Goal: Ask a question: Seek information or help from site administrators or community

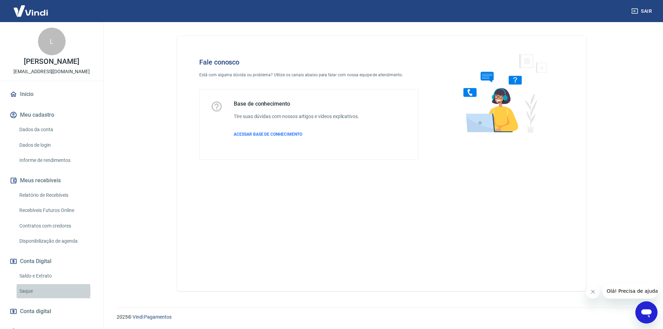
click at [29, 292] on link "Saque" at bounding box center [56, 291] width 78 height 14
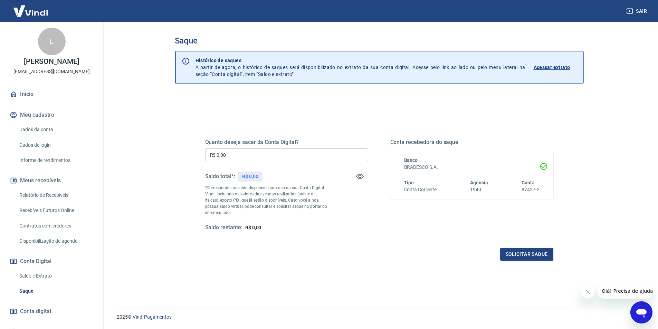
click at [40, 272] on link "Saldo e Extrato" at bounding box center [56, 276] width 78 height 14
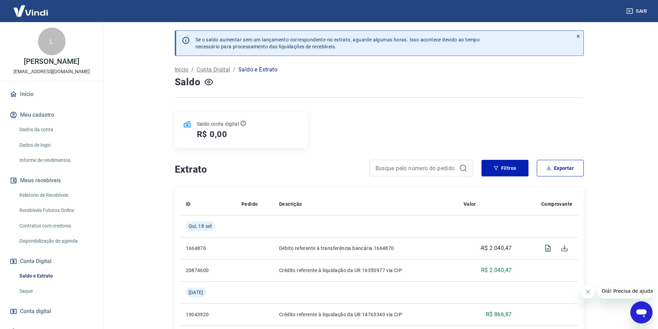
click at [639, 314] on icon "Abrir janela de mensagens" at bounding box center [641, 314] width 10 height 8
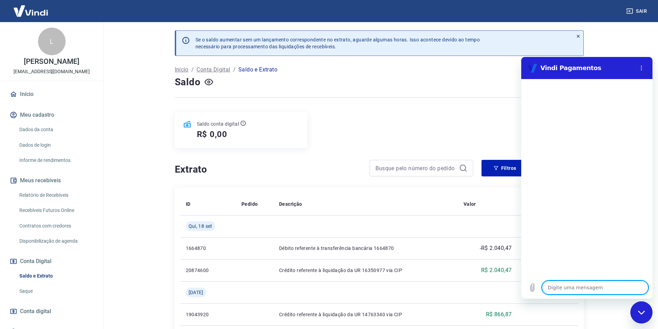
type textarea "o"
type textarea "x"
type textarea "ol"
type textarea "x"
type textarea "ola"
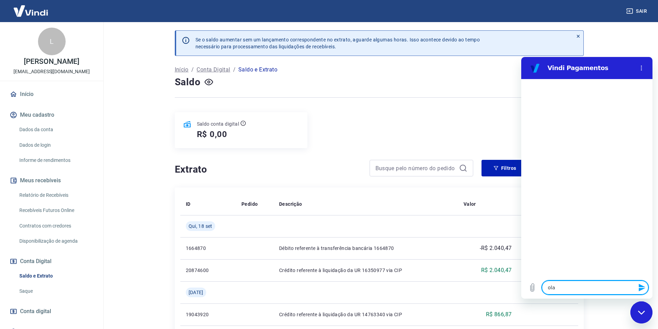
type textarea "x"
type textarea "ola"
type textarea "x"
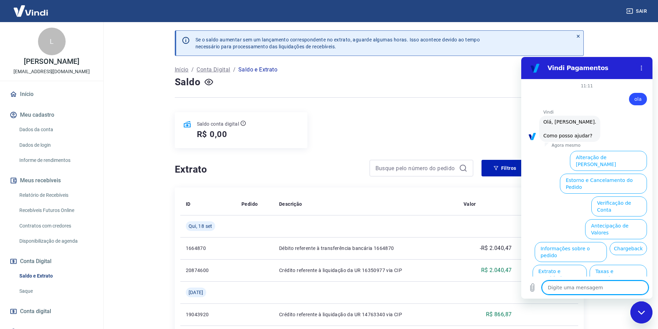
scroll to position [16, 0]
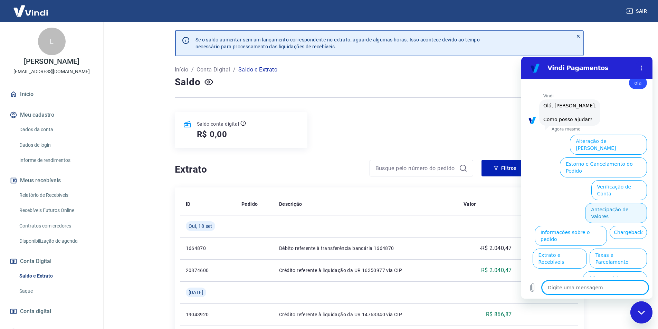
type textarea "f"
type textarea "x"
type textarea "fa"
type textarea "x"
type textarea "fal"
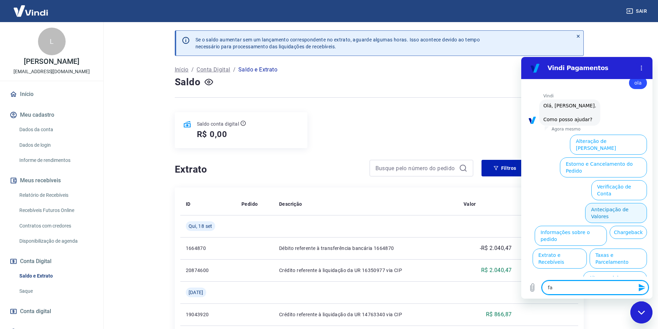
type textarea "x"
type textarea "fala"
type textarea "x"
type textarea "falar"
type textarea "x"
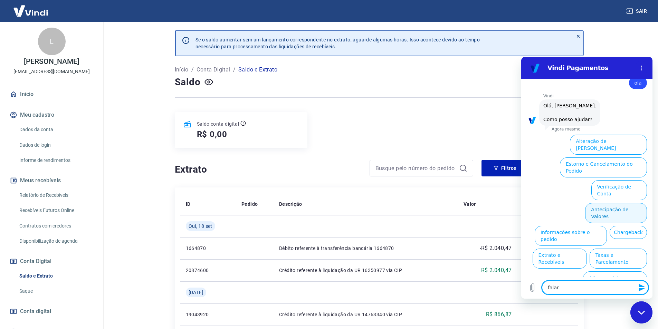
type textarea "falar"
type textarea "x"
type textarea "falar c"
type textarea "x"
type textarea "falar co"
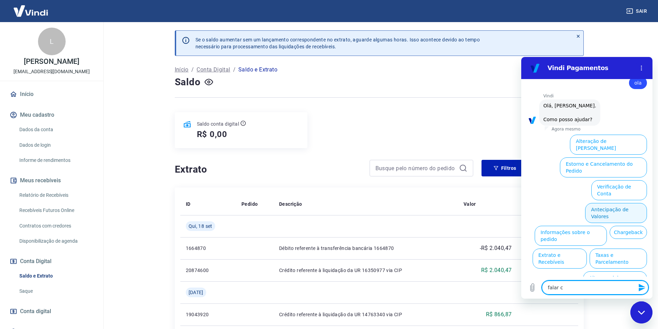
type textarea "x"
type textarea "falar com"
type textarea "x"
type textarea "falar com"
type textarea "x"
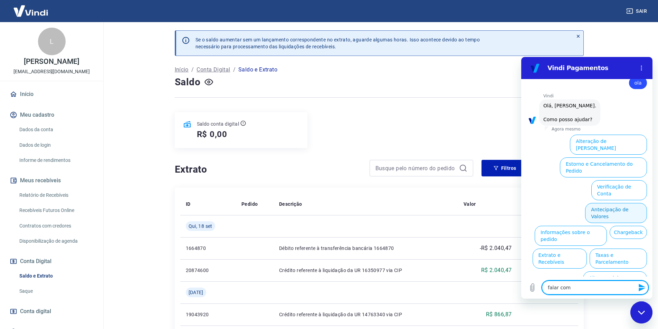
type textarea "falar com a"
type textarea "x"
type textarea "falar com at"
type textarea "x"
type textarea "falar com ate"
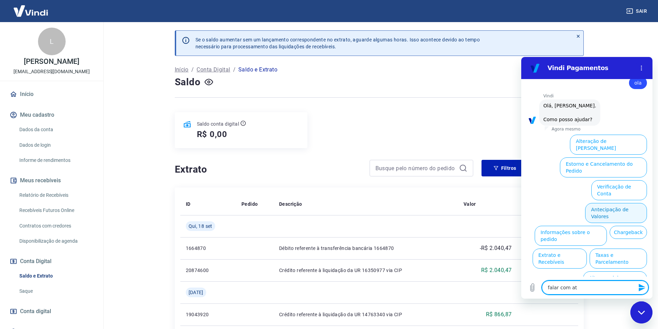
type textarea "x"
type textarea "falar com [GEOGRAPHIC_DATA]"
type textarea "x"
type textarea "falar com atend"
type textarea "x"
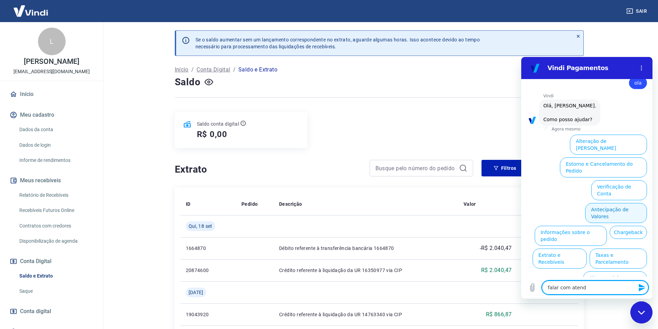
type textarea "falar com atende"
type textarea "x"
type textarea "falar com atenden"
type textarea "x"
type textarea "falar com atendent"
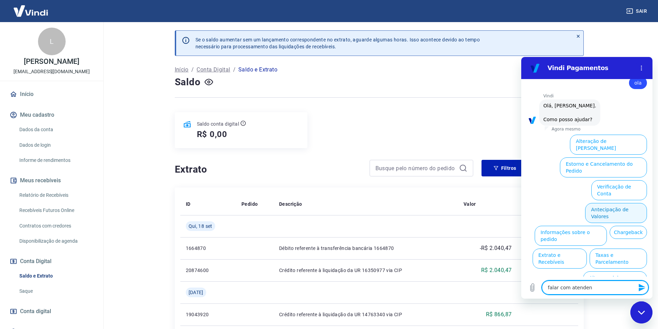
type textarea "x"
type textarea "falar com atendente"
type textarea "x"
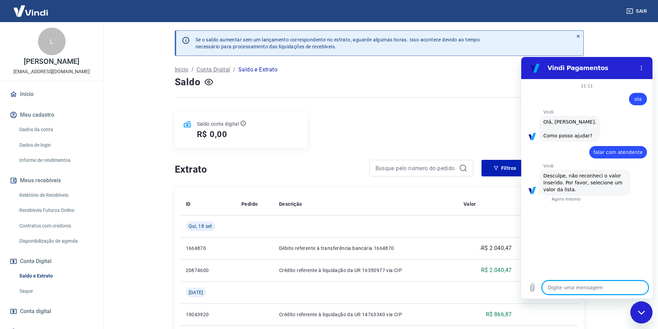
type textarea "x"
type textarea "f"
type textarea "x"
type textarea "fa"
type textarea "x"
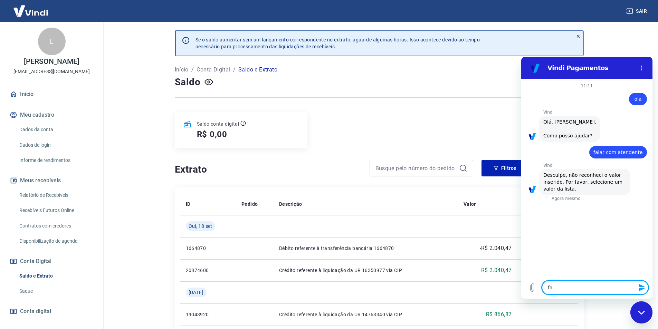
type textarea "fal"
type textarea "x"
type textarea "fala"
type textarea "x"
type textarea "falar"
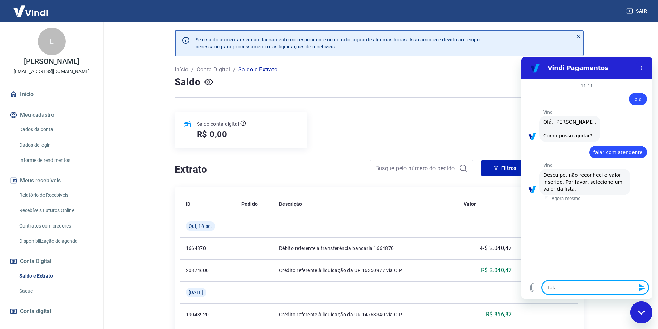
type textarea "x"
type textarea "falar"
type textarea "x"
type textarea "falar c"
type textarea "x"
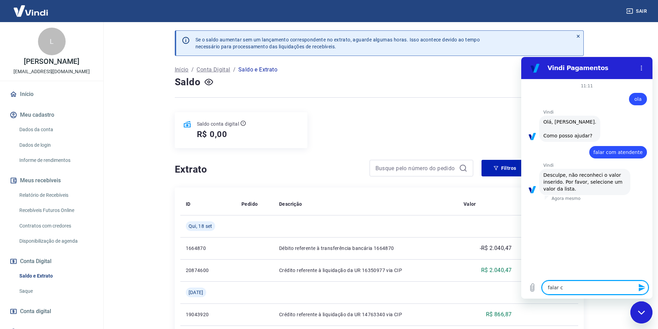
type textarea "falar co"
type textarea "x"
type textarea "falar com"
type textarea "x"
type textarea "falar com"
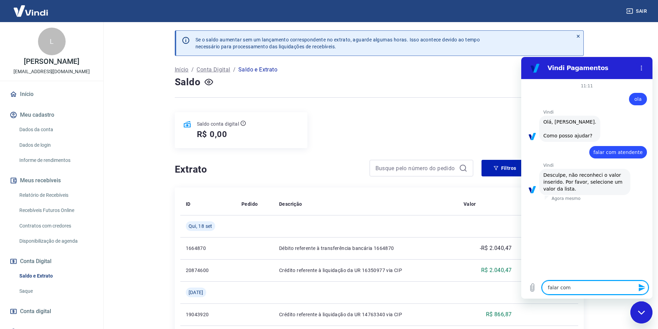
type textarea "x"
type textarea "falar com a"
type textarea "x"
type textarea "falar com at"
type textarea "x"
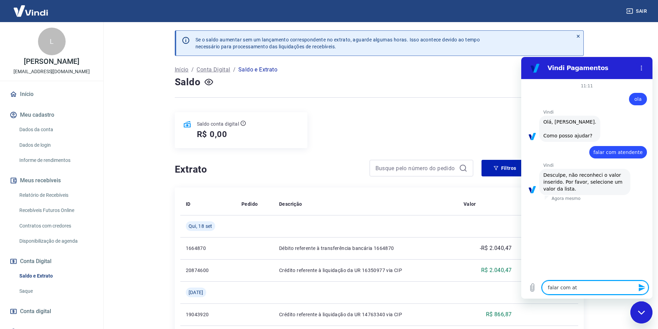
type textarea "falar com ate"
type textarea "x"
type textarea "falar com [GEOGRAPHIC_DATA]"
type textarea "x"
type textarea "falar com atend"
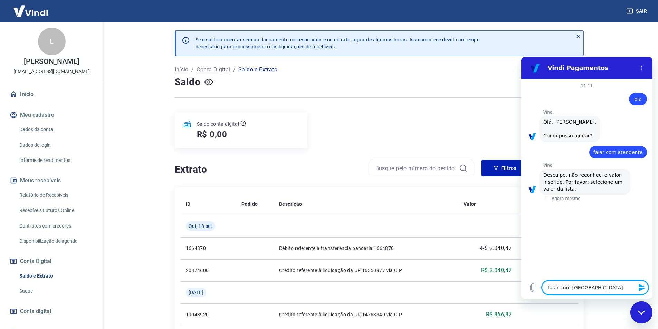
type textarea "x"
type textarea "falar com atende"
type textarea "x"
type textarea "falar com atenden"
type textarea "x"
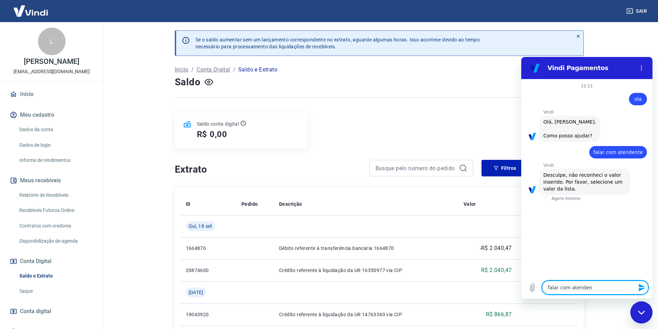
type textarea "falar com atendent"
type textarea "x"
type textarea "falar com atendente"
type textarea "x"
drag, startPoint x: 603, startPoint y: 288, endPoint x: 529, endPoint y: 293, distance: 74.8
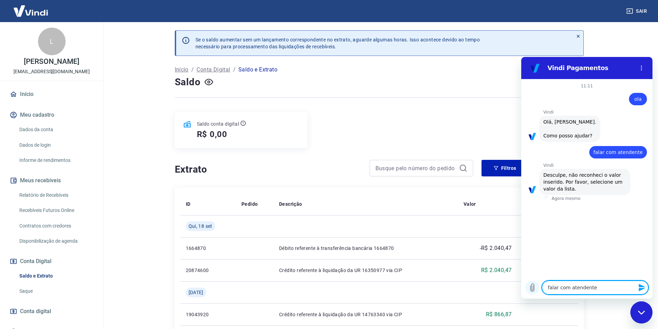
click at [529, 293] on div "Digite uma mensagem falar com atendente x" at bounding box center [586, 288] width 131 height 22
type textarea "x"
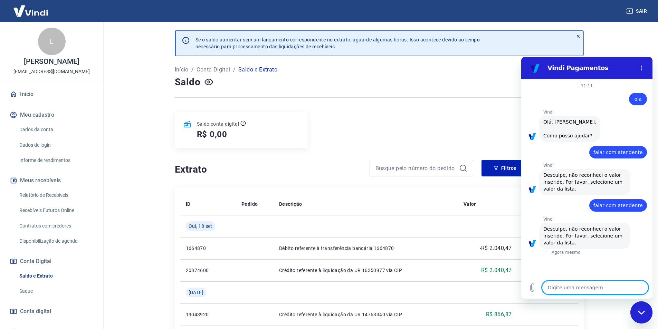
type textarea "falar com atendente"
type textarea "x"
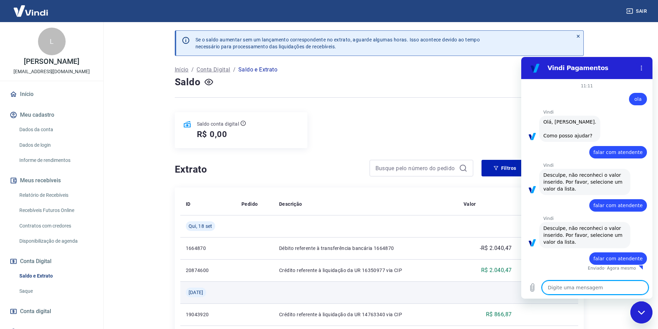
type textarea "x"
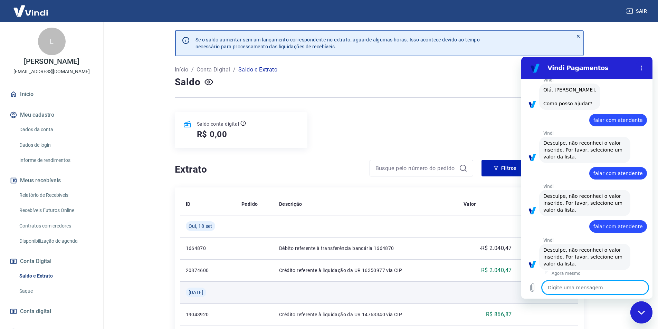
type textarea "falar com atendente"
type textarea "x"
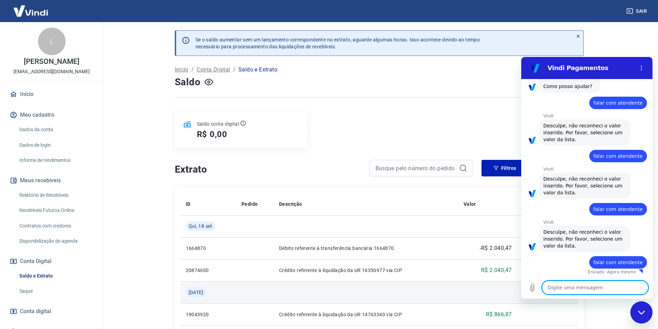
type textarea "x"
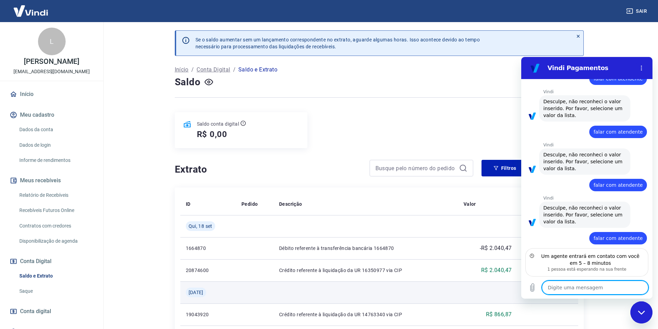
scroll to position [105, 0]
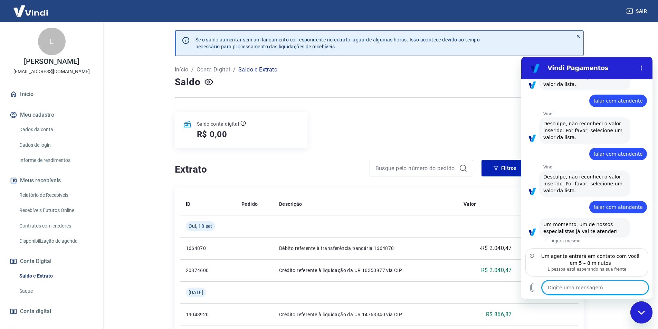
type textarea "o"
type textarea "x"
type textarea "ok"
type textarea "x"
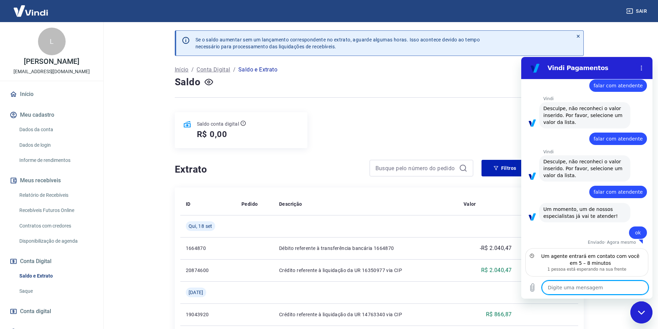
scroll to position [121, 0]
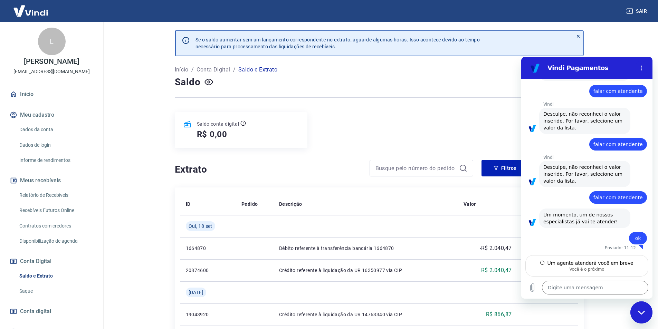
type textarea "x"
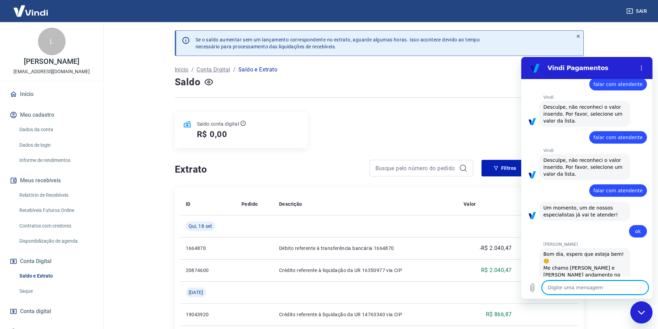
scroll to position [148, 0]
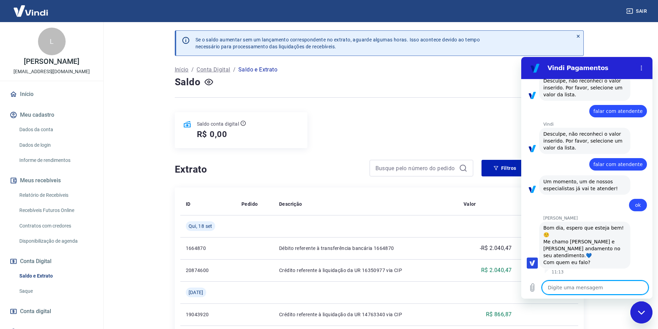
type textarea "o"
type textarea "x"
type textarea "ol"
type textarea "x"
type textarea "ola"
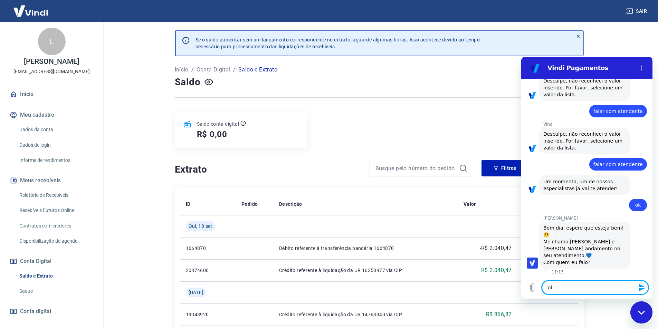
type textarea "x"
type textarea "ola"
type textarea "x"
type textarea "[PERSON_NAME]"
type textarea "x"
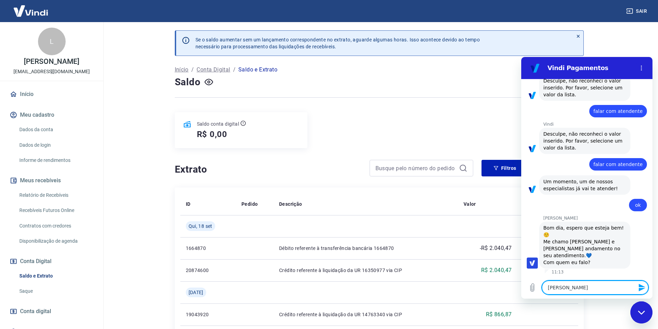
type textarea "ola ga"
type textarea "x"
type textarea "ola gab"
type textarea "x"
type textarea "[PERSON_NAME]"
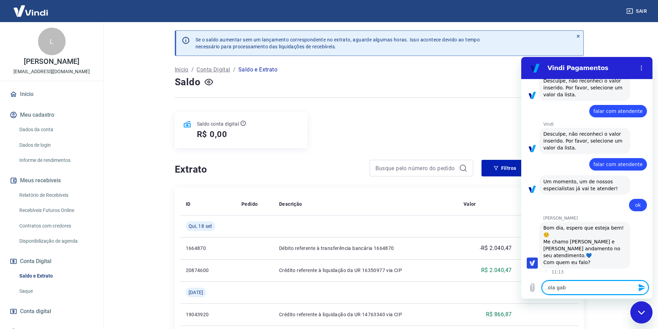
type textarea "x"
type textarea "[PERSON_NAME]"
type textarea "x"
type textarea "[PERSON_NAME]"
type textarea "x"
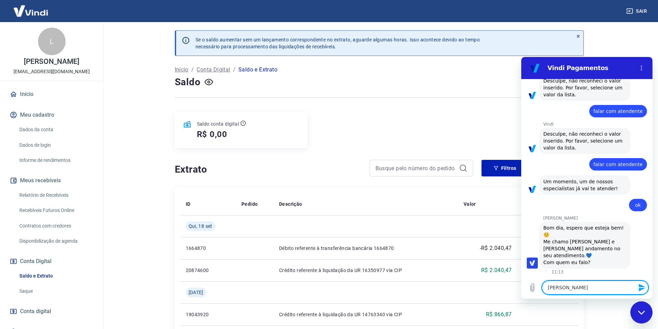
type textarea "[PERSON_NAME]"
type textarea "x"
type textarea "[PERSON_NAME]"
type textarea "x"
type textarea "[PERSON_NAME]"
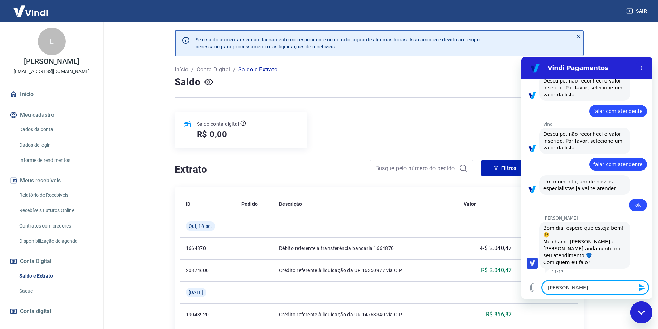
type textarea "x"
type textarea "[PERSON_NAME]"
type textarea "x"
type textarea "[PERSON_NAME]"
type textarea "x"
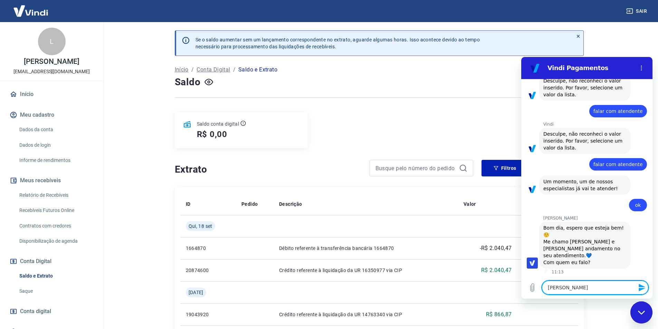
type textarea "[PERSON_NAME]"
type textarea "x"
type textarea "[PERSON_NAME]"
type textarea "x"
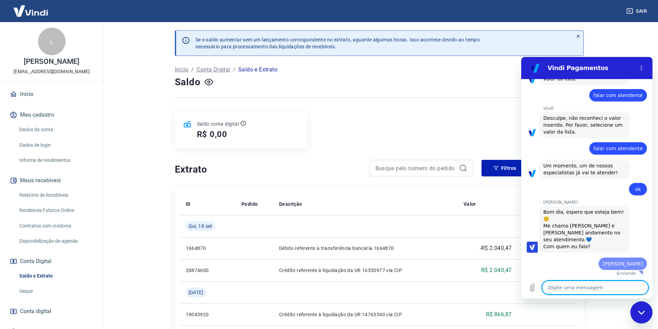
type textarea "x"
type textarea "m"
type textarea "x"
type textarea "me"
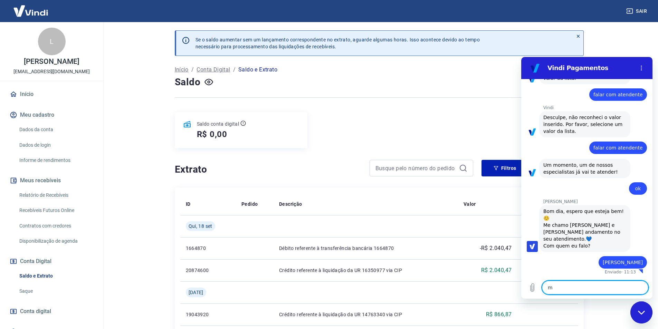
type textarea "x"
type textarea "meu"
type textarea "x"
type textarea "meu"
type textarea "x"
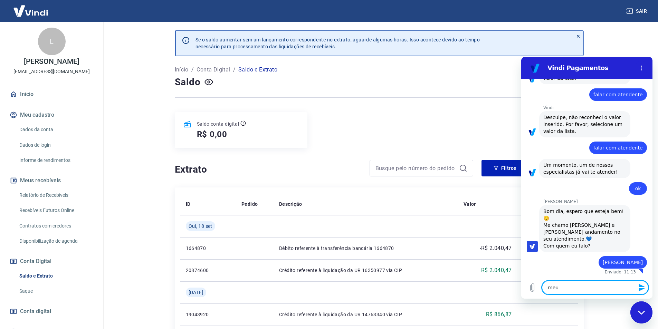
type textarea "meu n"
type textarea "x"
type textarea "meu no"
type textarea "x"
type textarea "meu nom"
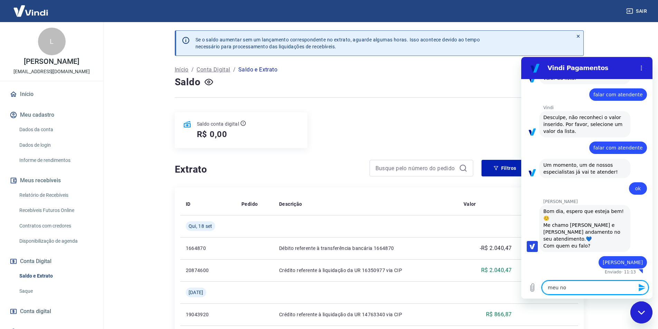
type textarea "x"
type textarea "meu nome"
type textarea "x"
type textarea "meu nome"
type textarea "x"
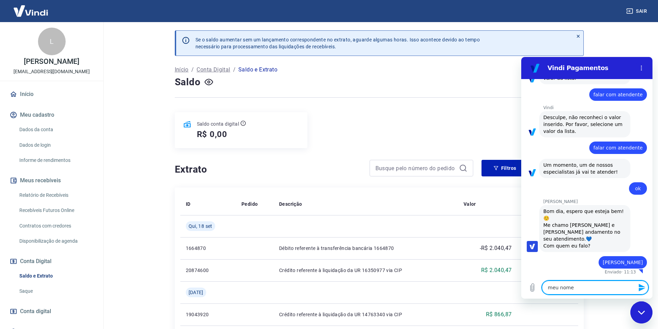
type textarea "meu nome é"
type textarea "x"
type textarea "meu nome é"
type textarea "x"
type textarea "meu nome é f"
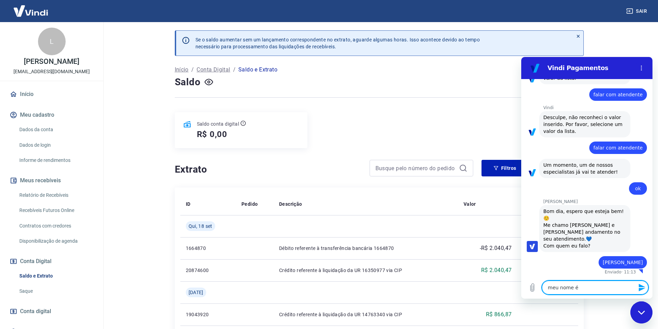
type textarea "x"
type textarea "meu nome é fe"
type textarea "x"
type textarea "meu nome é fel"
type textarea "x"
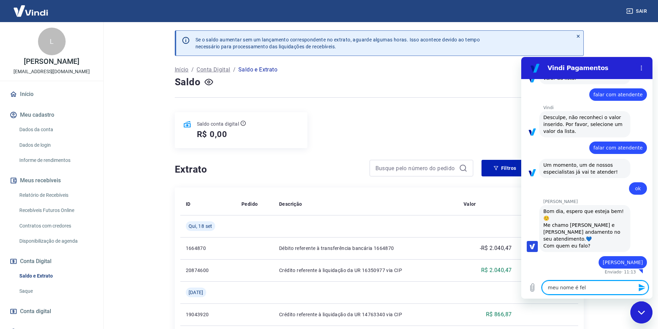
type textarea "meu nome é feli"
type textarea "x"
type textarea "meu nome é [PERSON_NAME]"
type textarea "x"
type textarea "meu nome é [PERSON_NAME]"
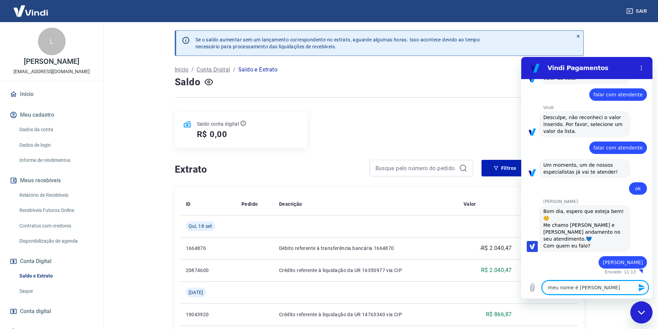
type textarea "x"
type textarea "meu nome é [PERSON_NAME]"
type textarea "x"
type textarea "meu nome é [PERSON_NAME]"
type textarea "x"
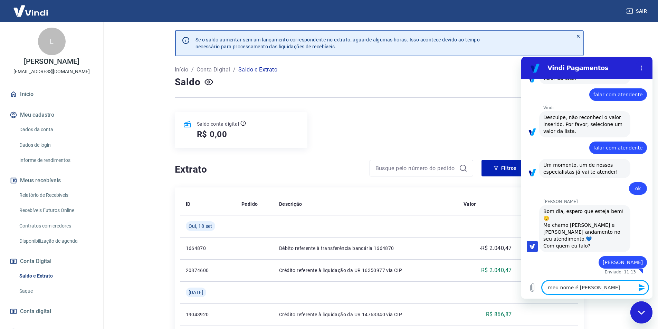
type textarea "meu nome é [PERSON_NAME]"
type textarea "x"
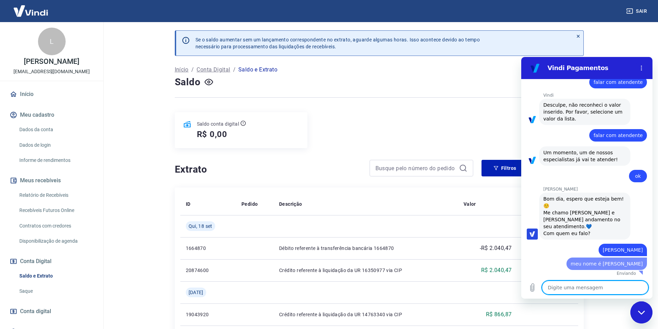
type textarea "x"
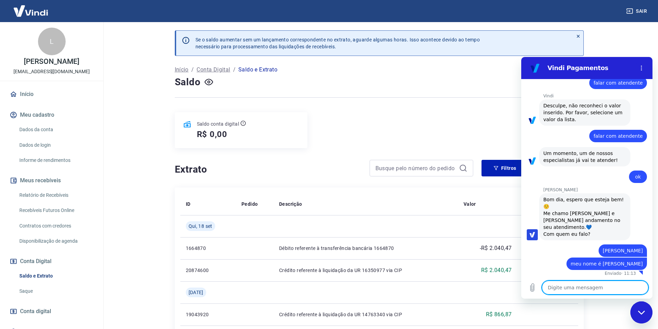
scroll to position [177, 0]
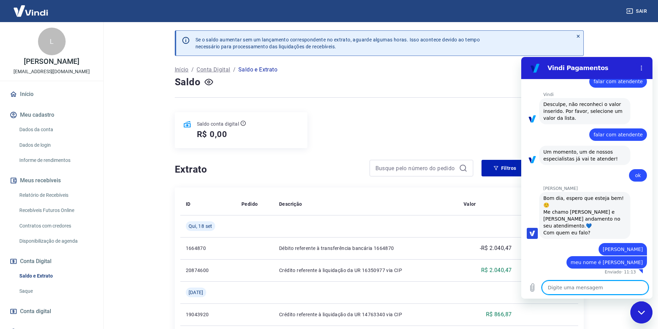
type textarea "g"
type textarea "x"
type textarea "go"
type textarea "x"
type textarea "gos"
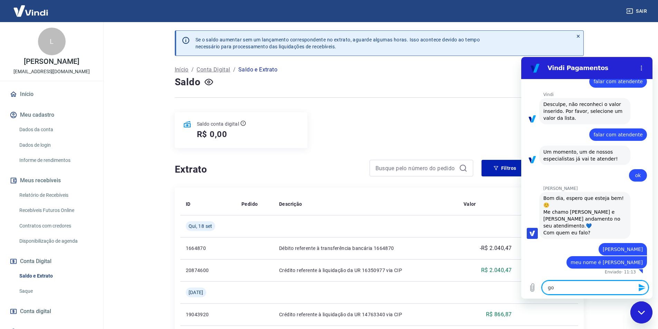
type textarea "x"
type textarea "gost"
type textarea "x"
type textarea "gosta"
type textarea "x"
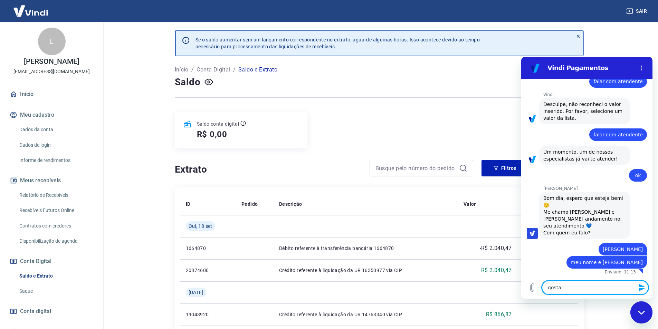
type textarea "gostar"
type textarea "x"
type textarea "gostari"
type textarea "x"
type textarea "gostaria"
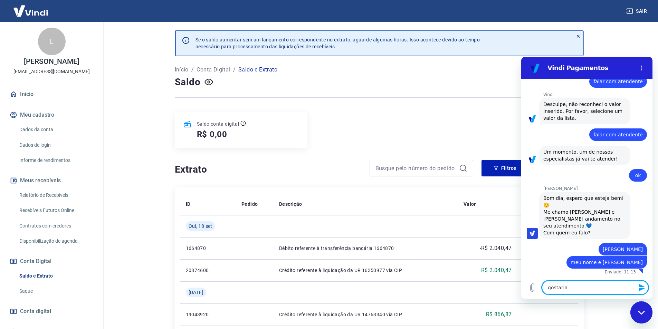
type textarea "x"
type textarea "gostaria"
type textarea "x"
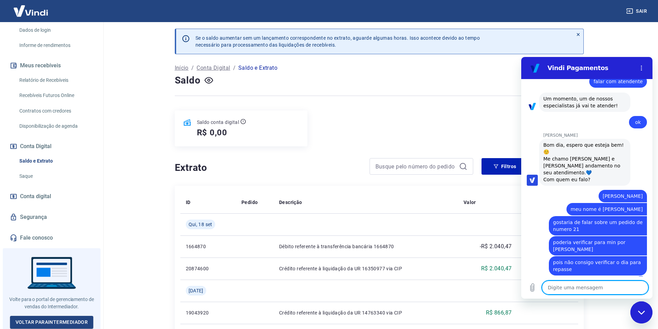
scroll to position [0, 0]
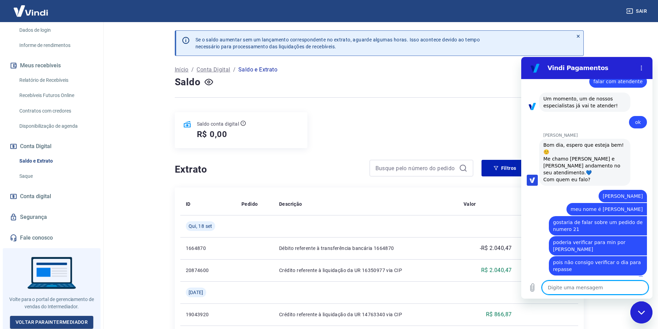
click at [38, 179] on link "Saque" at bounding box center [56, 176] width 78 height 14
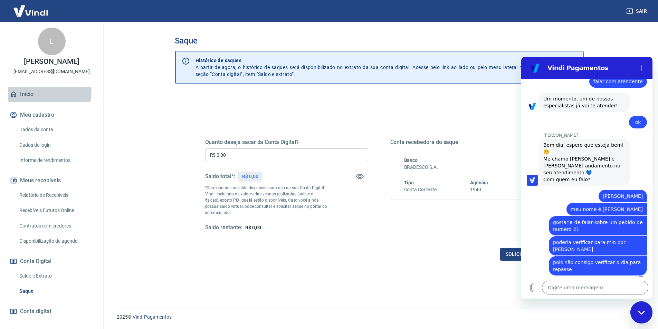
click at [40, 91] on link "Início" at bounding box center [51, 94] width 87 height 15
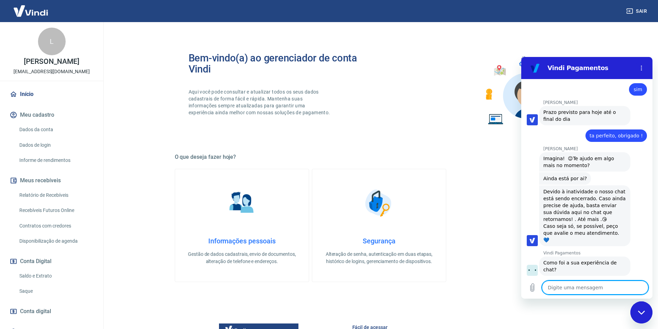
scroll to position [492, 0]
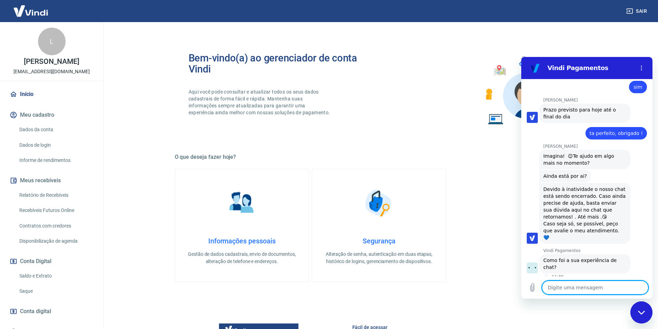
click at [599, 283] on button "Boa 👍" at bounding box center [600, 293] width 27 height 20
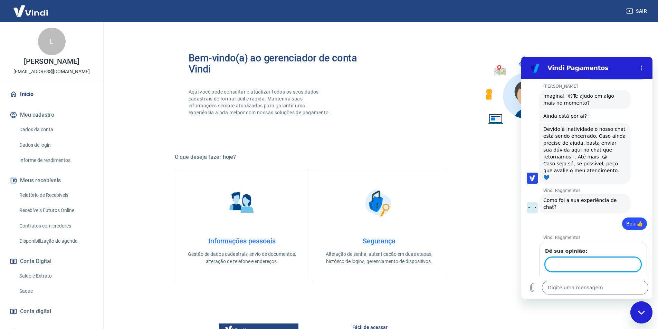
scroll to position [551, 0]
click at [614, 277] on button "Enviar" at bounding box center [627, 284] width 27 height 14
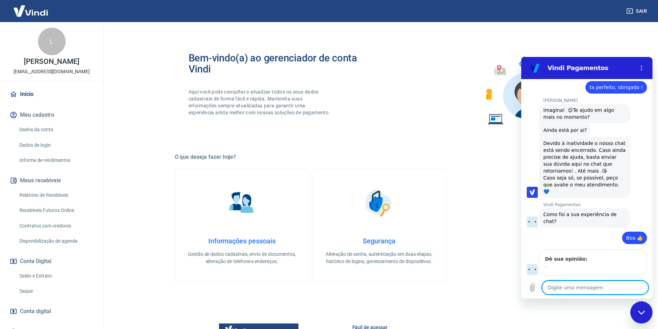
scroll to position [525, 0]
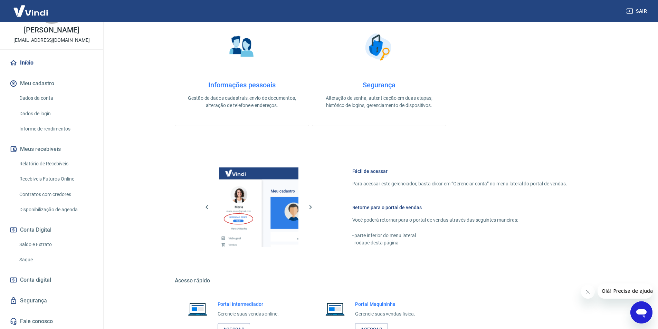
scroll to position [209, 0]
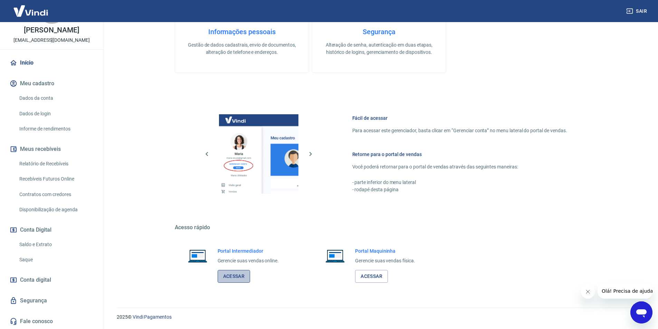
click at [245, 278] on link "Acessar" at bounding box center [234, 276] width 33 height 13
